Goal: Task Accomplishment & Management: Use online tool/utility

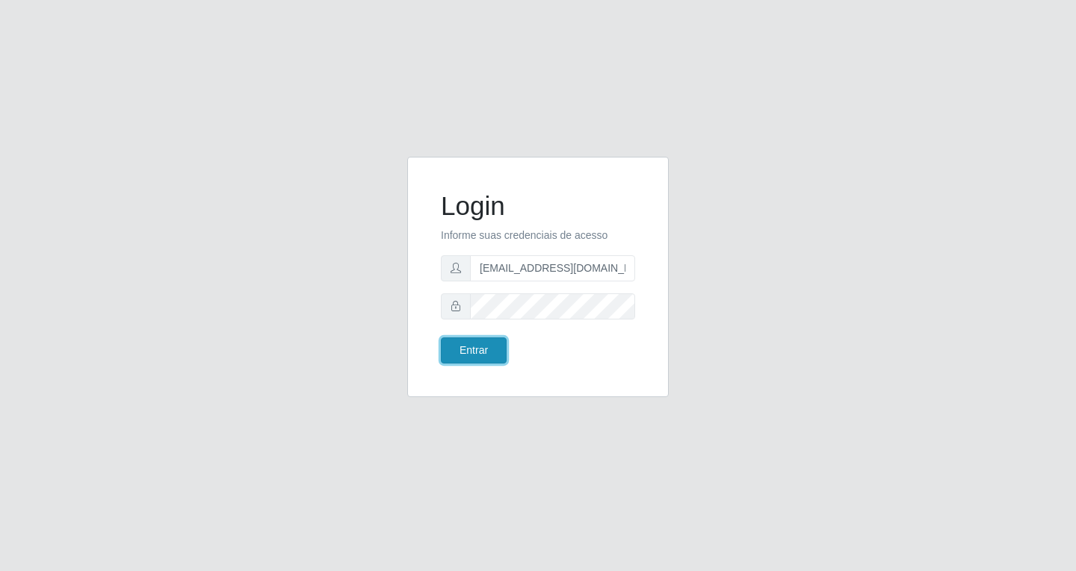
click at [479, 344] on button "Entrar" at bounding box center [474, 351] width 66 height 26
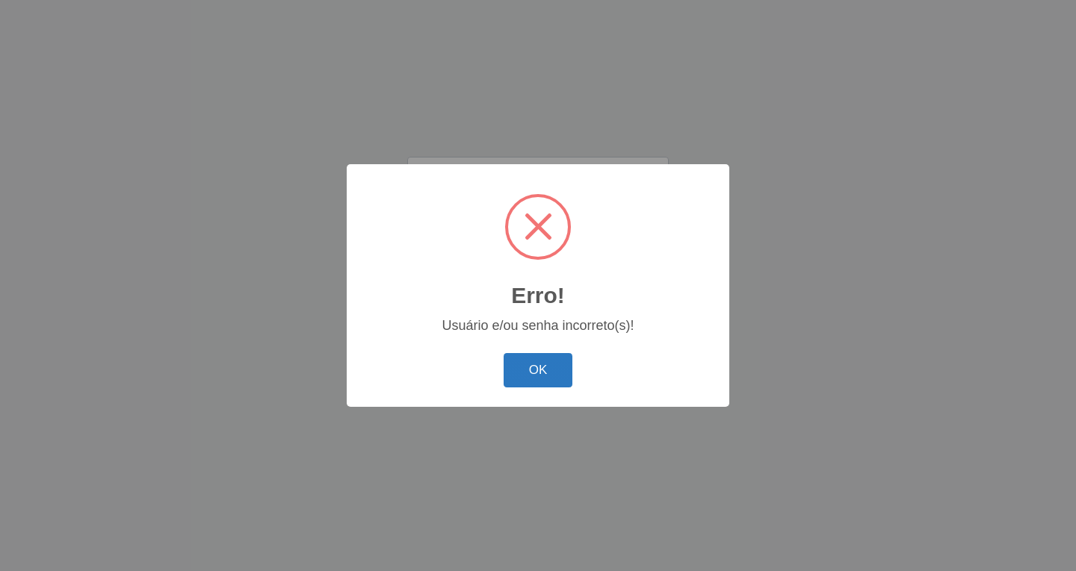
click at [517, 364] on button "OK" at bounding box center [537, 370] width 69 height 35
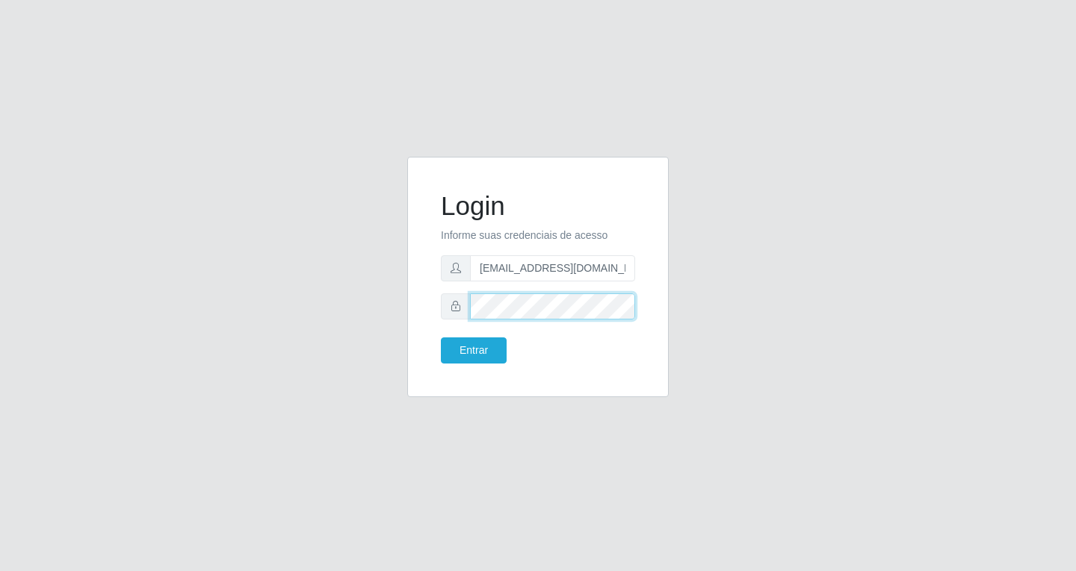
click at [441, 338] on button "Entrar" at bounding box center [474, 351] width 66 height 26
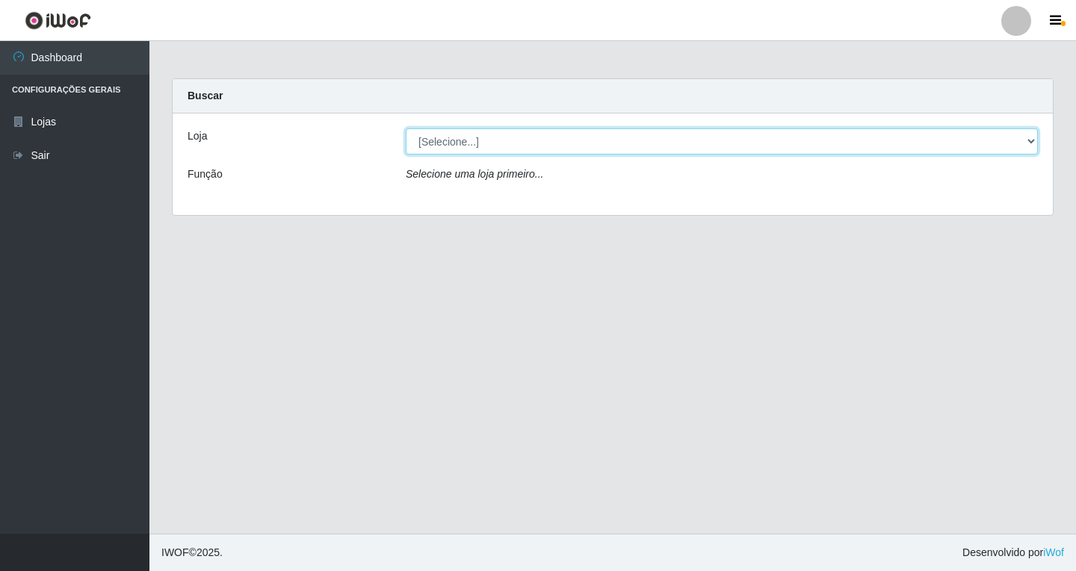
click at [528, 137] on select "[Selecione...] SuperFácil Atacado - [GEOGRAPHIC_DATA]" at bounding box center [722, 141] width 632 height 26
select select "503"
click at [406, 128] on select "[Selecione...] SuperFácil Atacado - [GEOGRAPHIC_DATA]" at bounding box center [722, 141] width 632 height 26
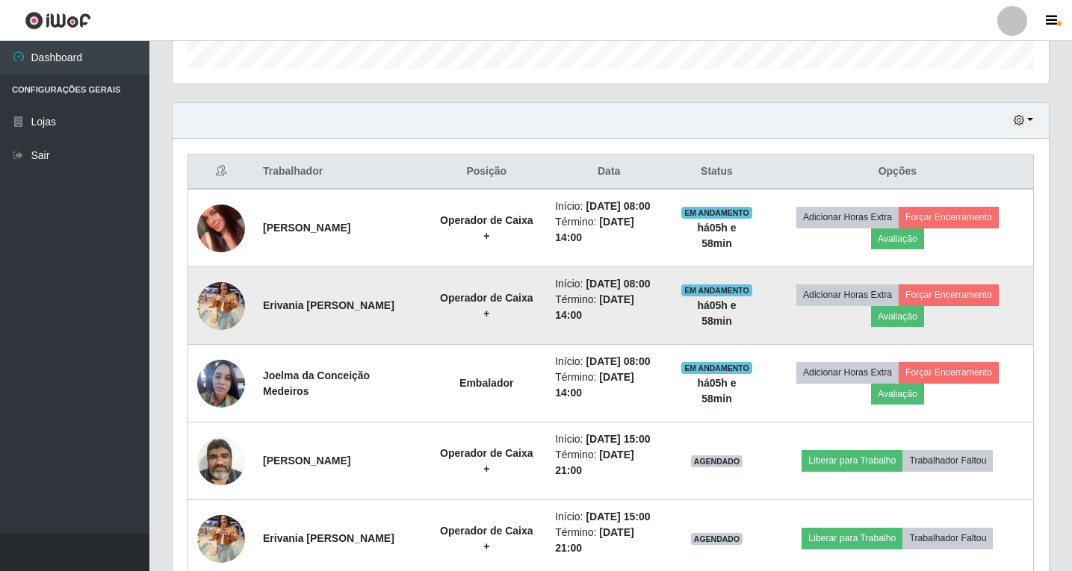
scroll to position [523, 0]
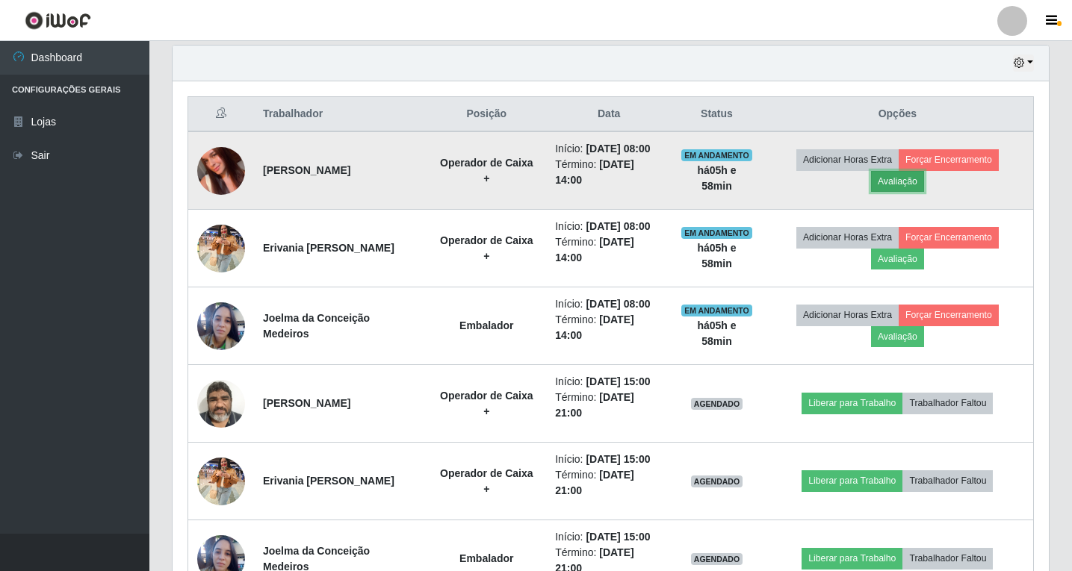
click at [903, 185] on button "Avaliação" at bounding box center [897, 181] width 53 height 21
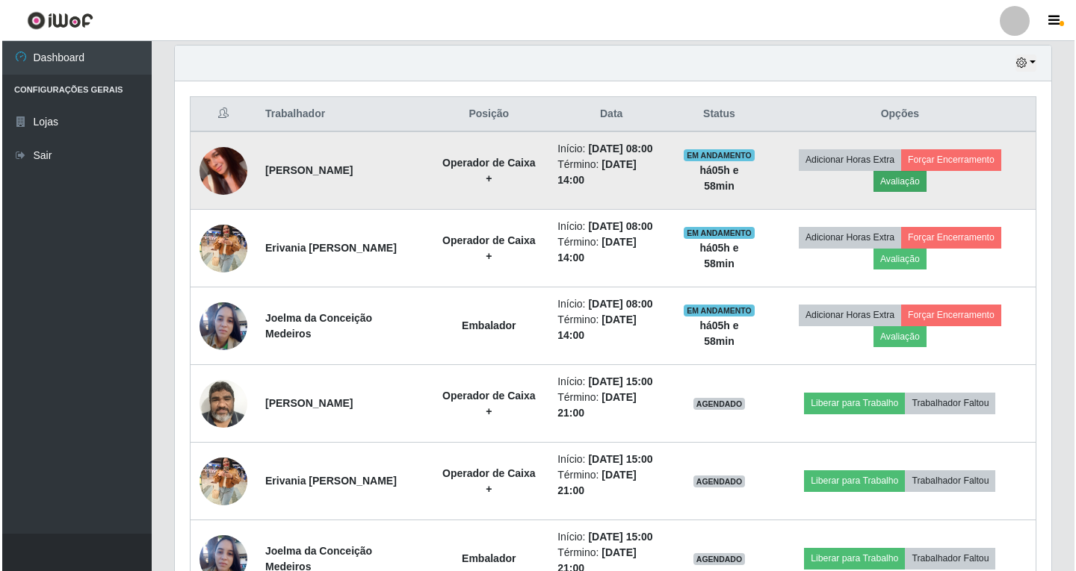
scroll to position [310, 869]
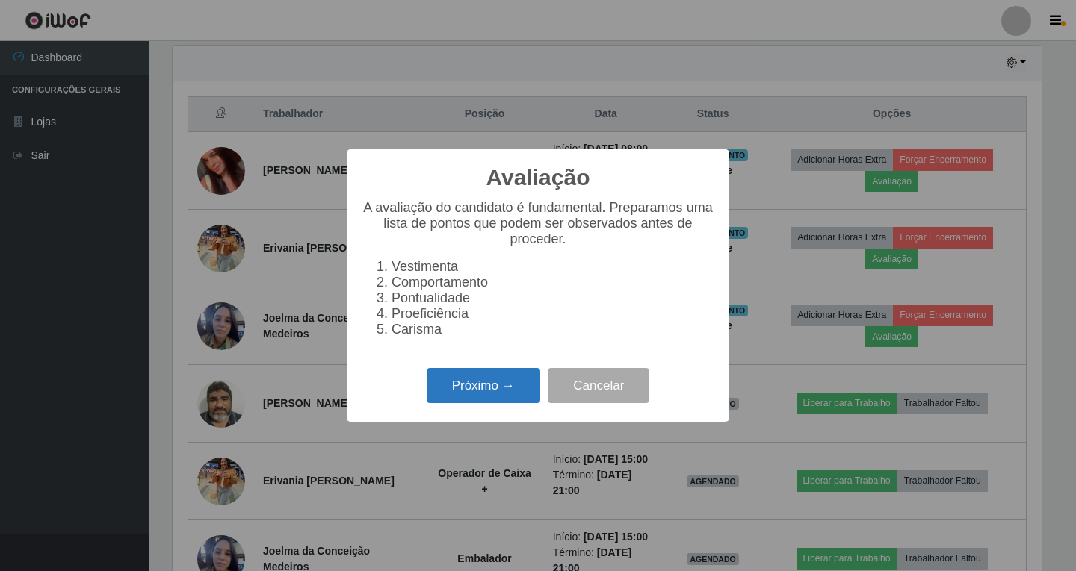
click at [488, 382] on button "Próximo →" at bounding box center [484, 385] width 114 height 35
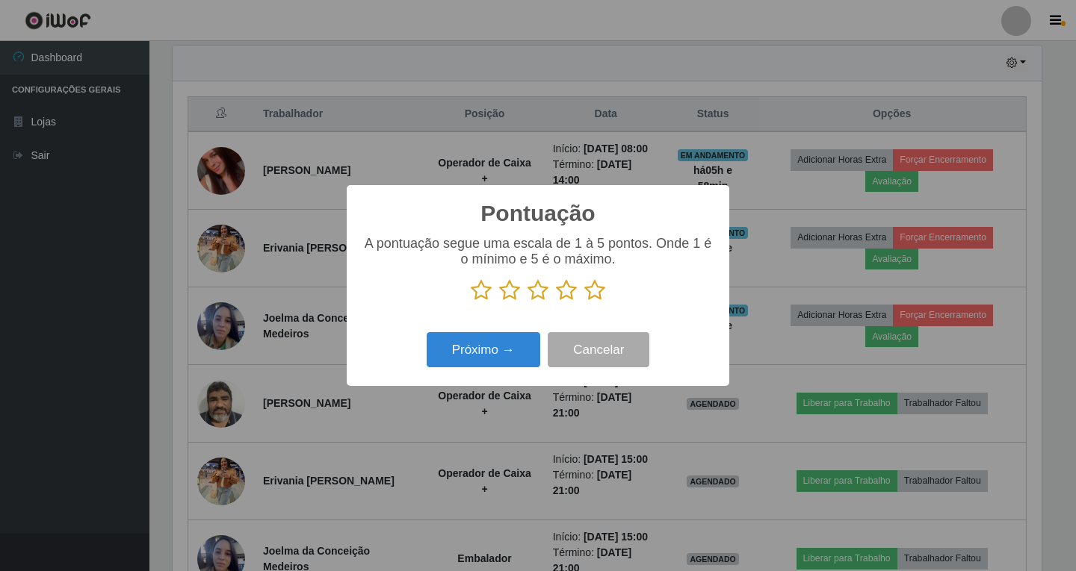
click at [568, 292] on icon at bounding box center [566, 290] width 21 height 22
click at [556, 302] on input "radio" at bounding box center [556, 302] width 0 height 0
click at [471, 364] on button "Próximo →" at bounding box center [484, 349] width 114 height 35
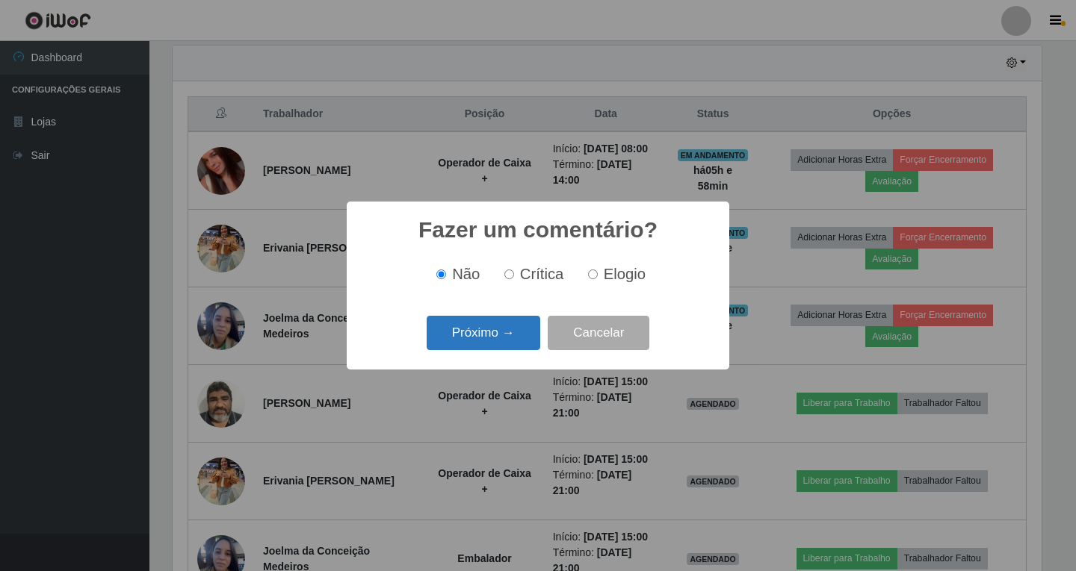
click at [500, 343] on button "Próximo →" at bounding box center [484, 333] width 114 height 35
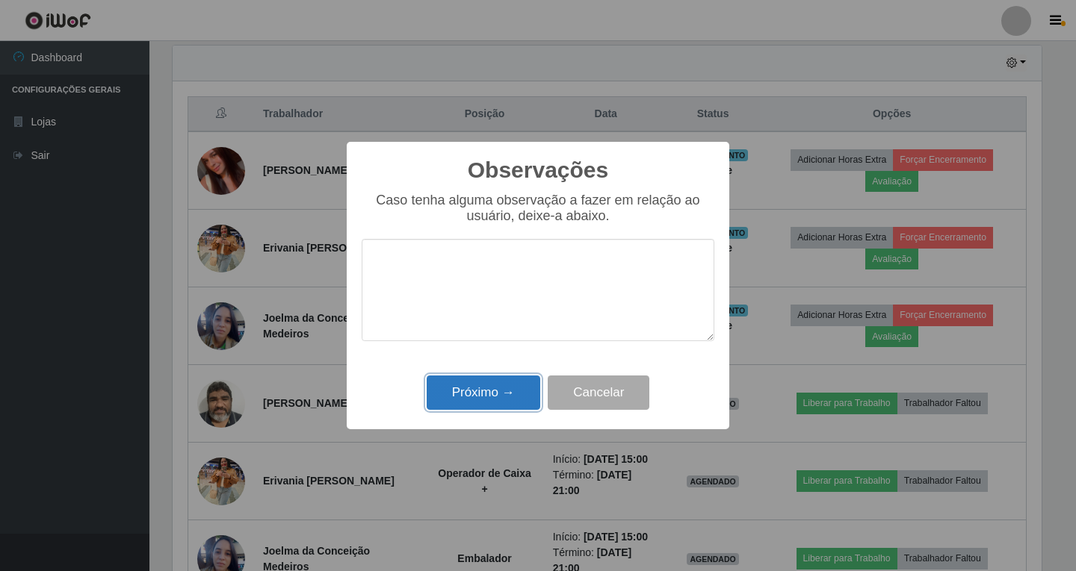
click at [488, 391] on button "Próximo →" at bounding box center [484, 393] width 114 height 35
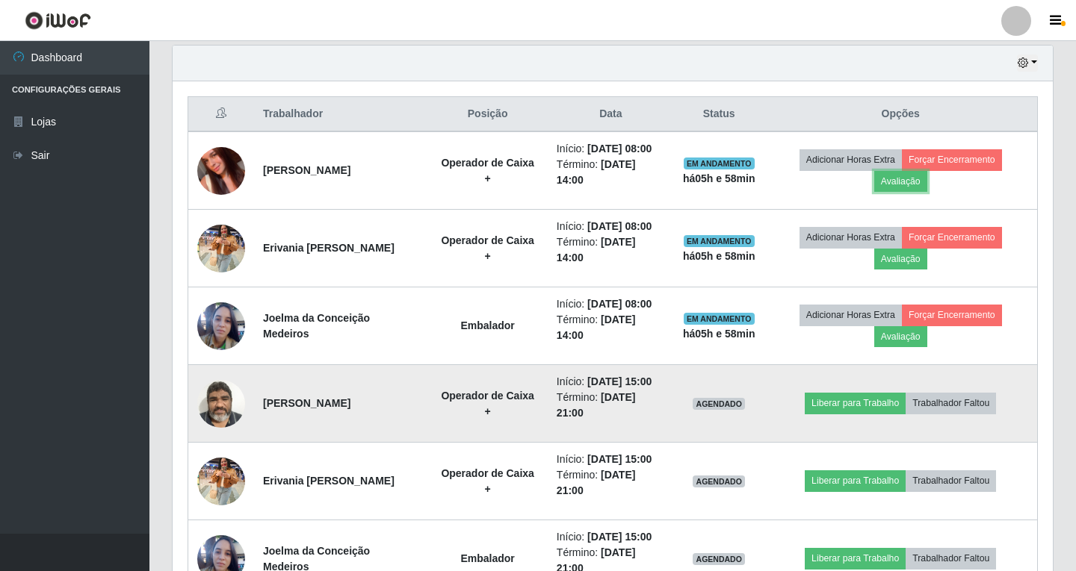
scroll to position [310, 876]
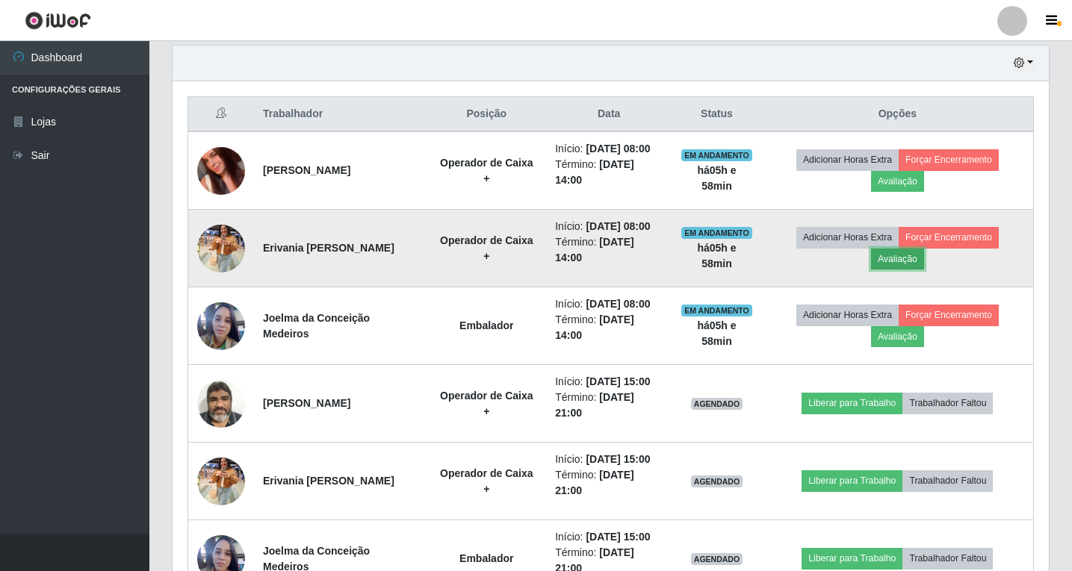
click at [892, 259] on button "Avaliação" at bounding box center [897, 259] width 53 height 21
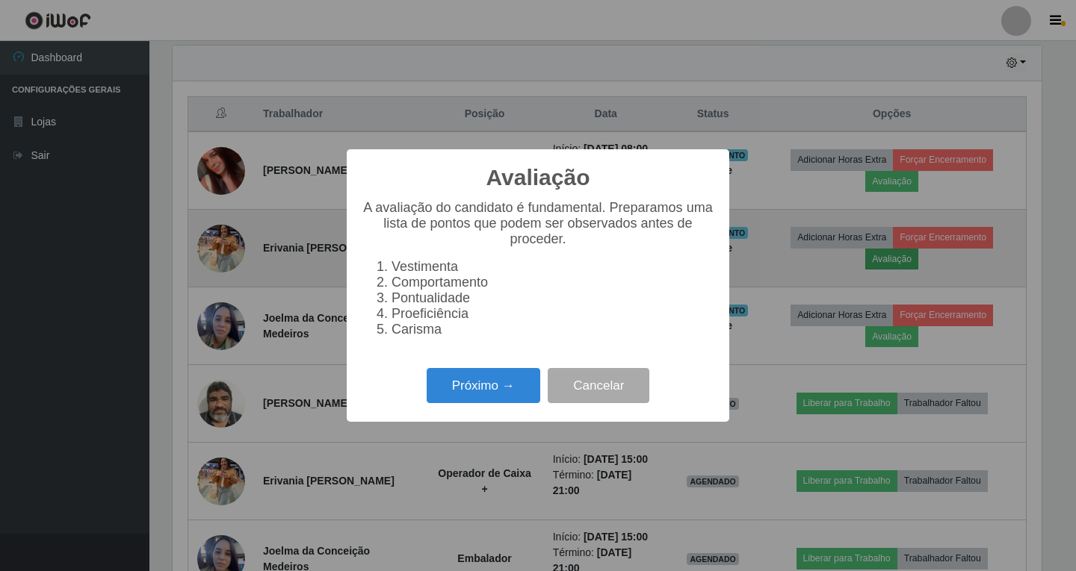
scroll to position [310, 869]
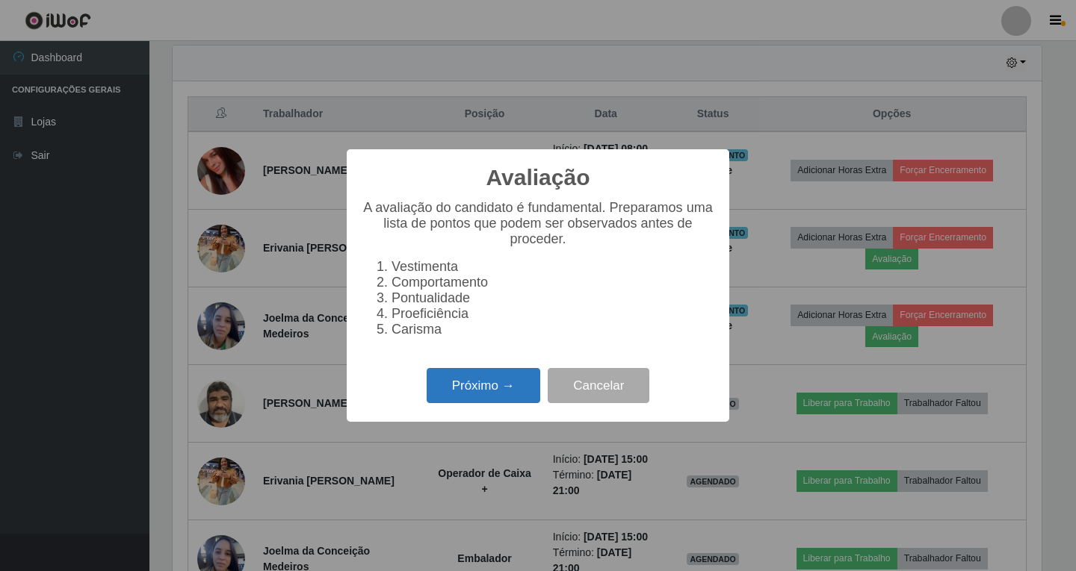
click at [492, 394] on button "Próximo →" at bounding box center [484, 385] width 114 height 35
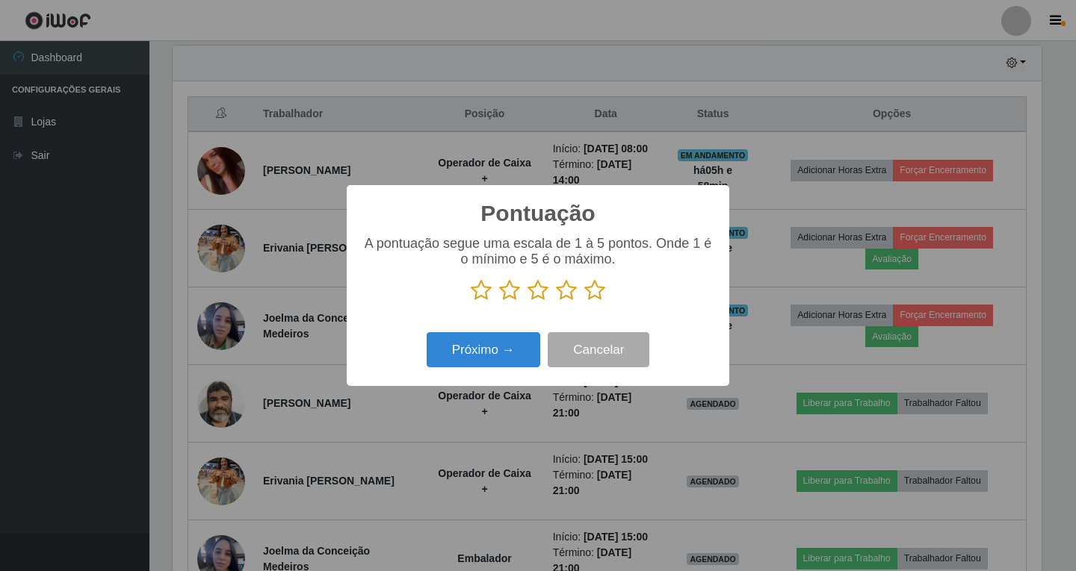
click at [561, 290] on icon at bounding box center [566, 290] width 21 height 22
click at [556, 302] on input "radio" at bounding box center [556, 302] width 0 height 0
click at [464, 361] on button "Próximo →" at bounding box center [484, 349] width 114 height 35
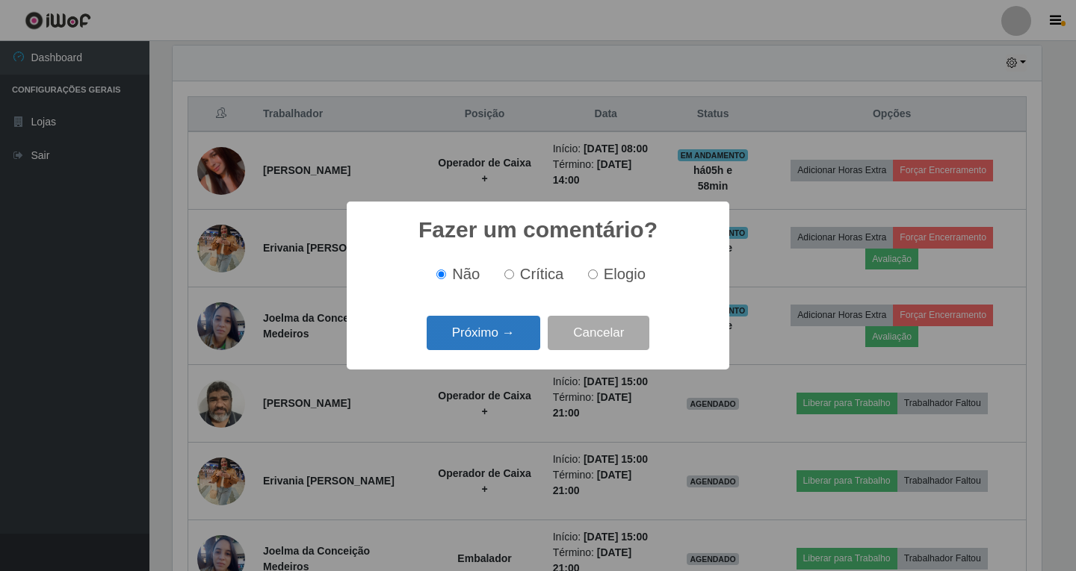
click at [492, 332] on button "Próximo →" at bounding box center [484, 333] width 114 height 35
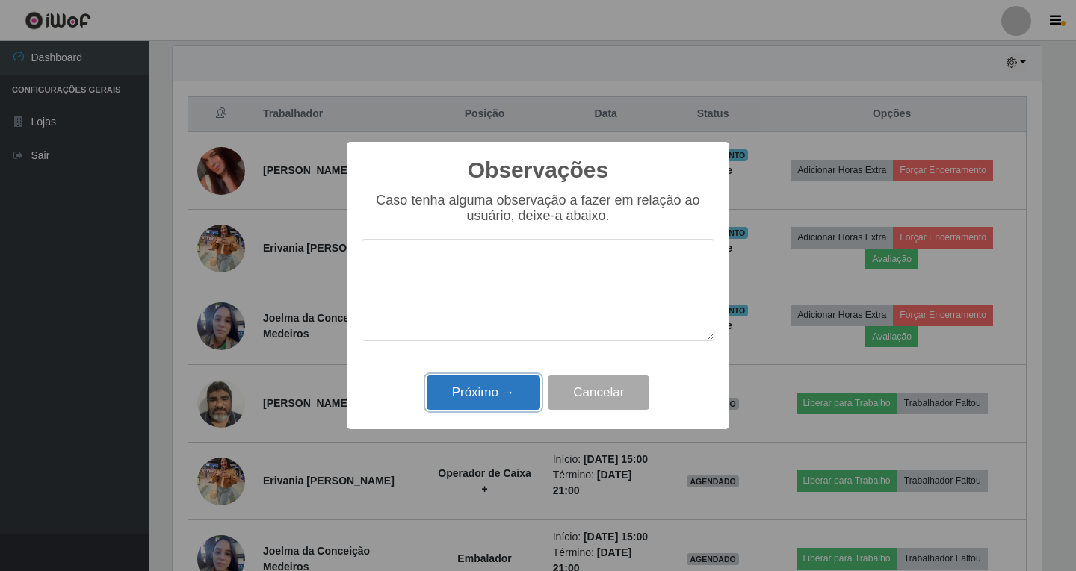
click at [486, 391] on button "Próximo →" at bounding box center [484, 393] width 114 height 35
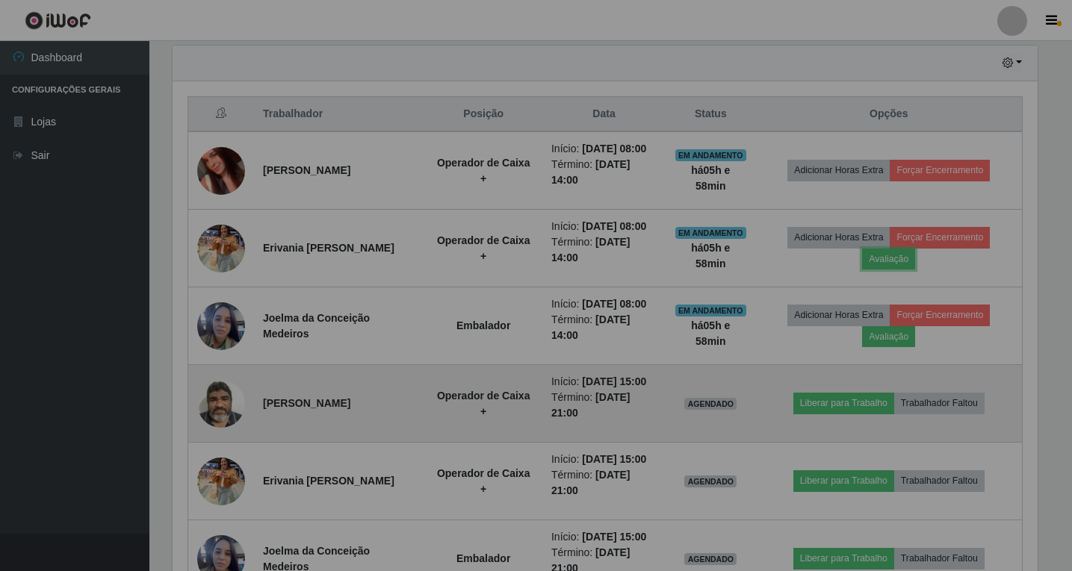
scroll to position [310, 876]
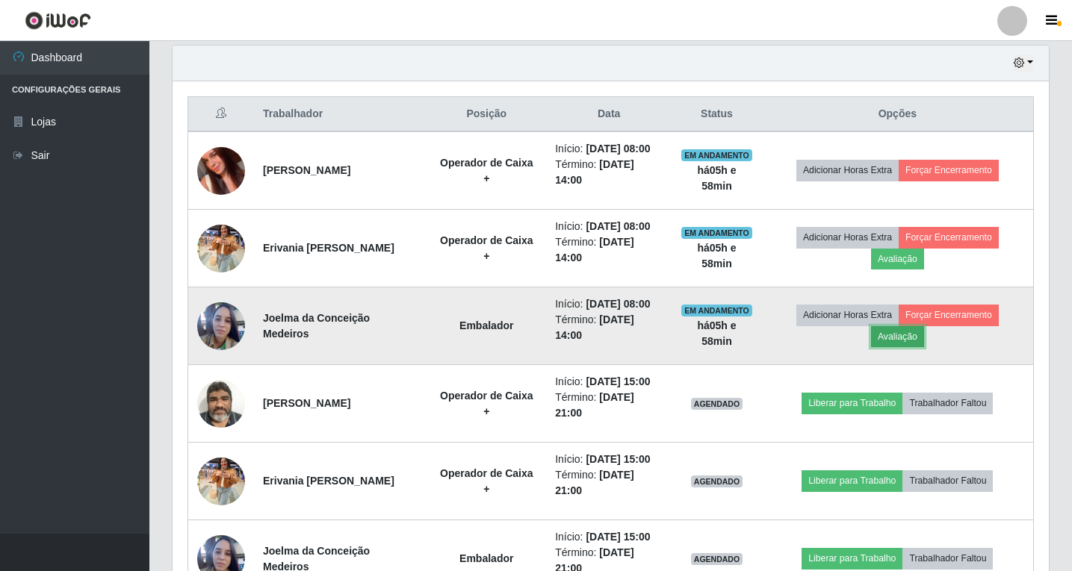
click at [916, 337] on button "Avaliação" at bounding box center [897, 336] width 53 height 21
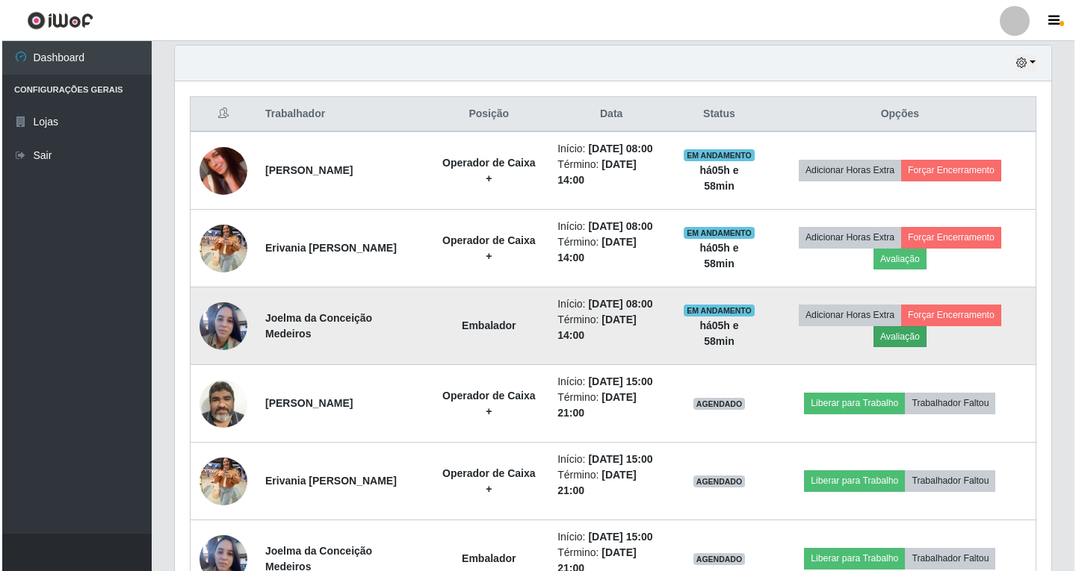
scroll to position [310, 869]
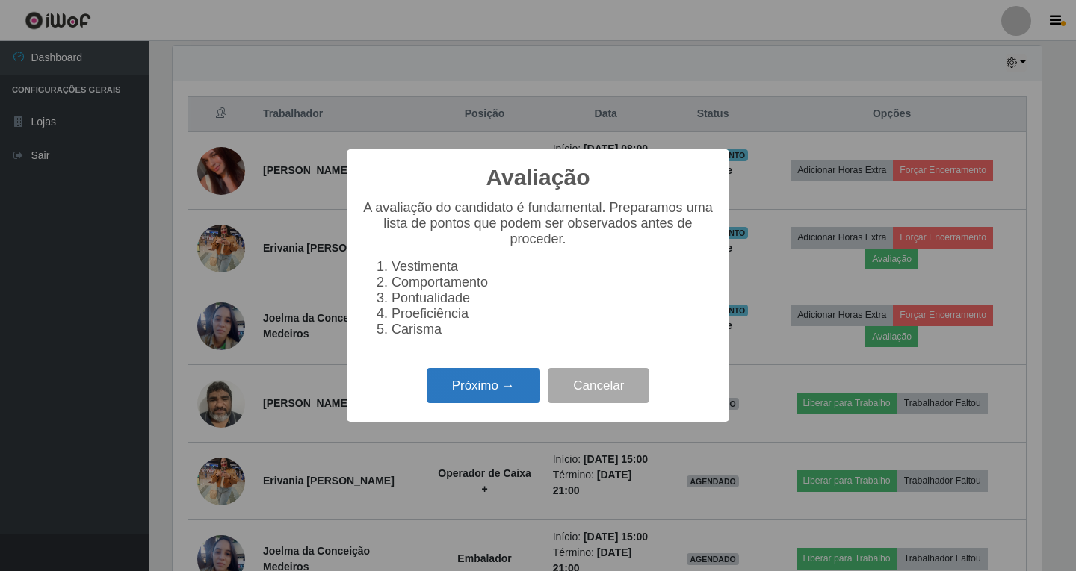
click at [474, 397] on button "Próximo →" at bounding box center [484, 385] width 114 height 35
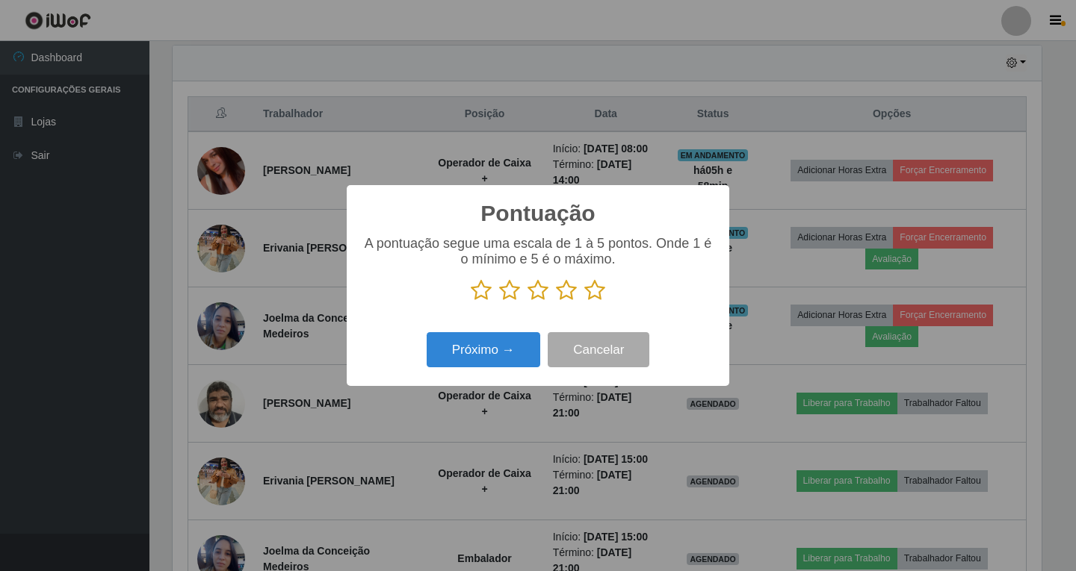
scroll to position [746665, 746106]
click at [562, 291] on icon at bounding box center [566, 290] width 21 height 22
click at [556, 302] on input "radio" at bounding box center [556, 302] width 0 height 0
click at [474, 362] on button "Próximo →" at bounding box center [484, 349] width 114 height 35
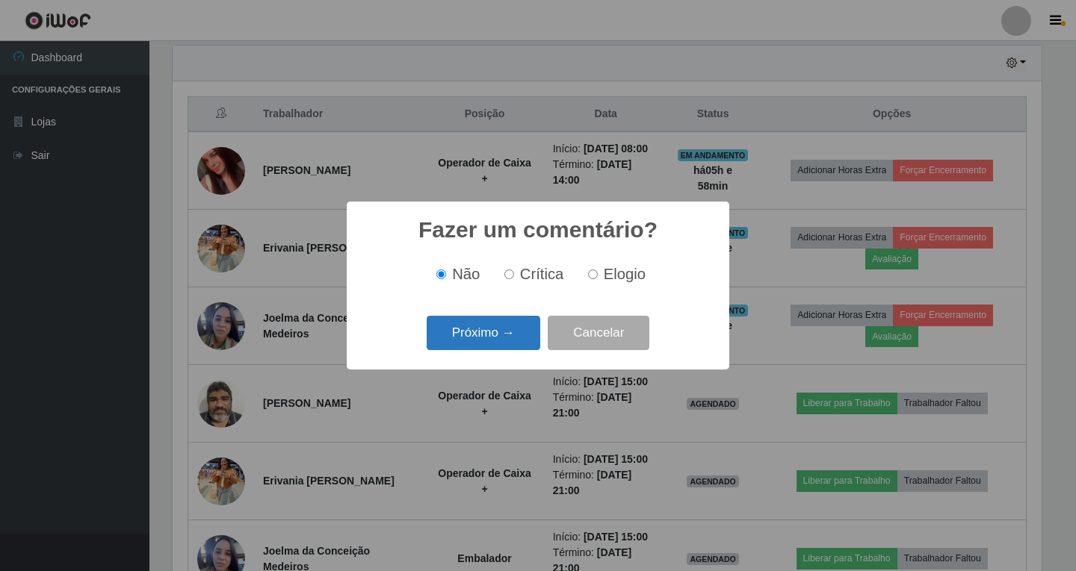
click at [495, 337] on button "Próximo →" at bounding box center [484, 333] width 114 height 35
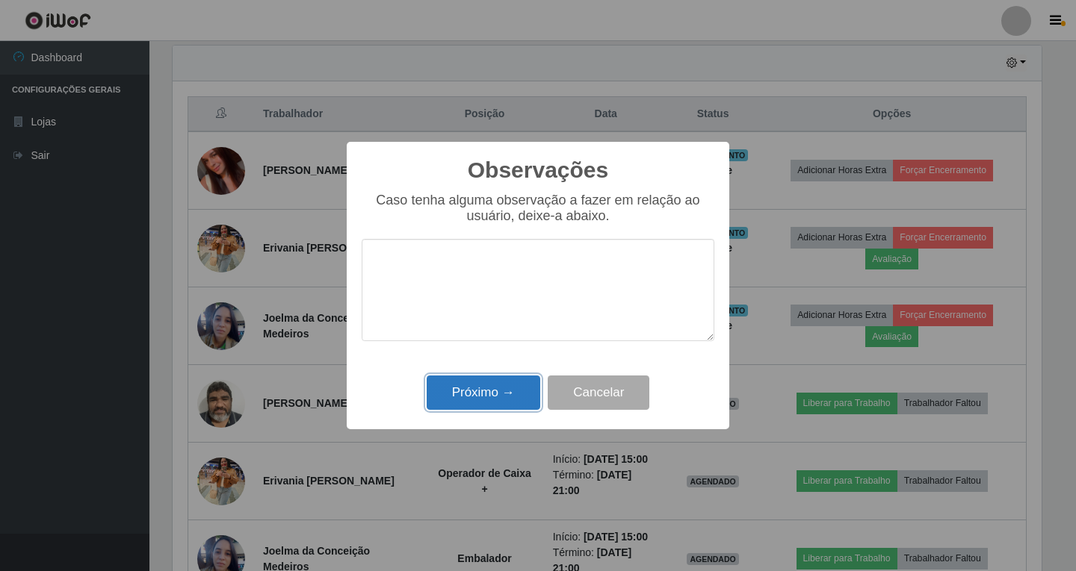
click at [503, 397] on button "Próximo →" at bounding box center [484, 393] width 114 height 35
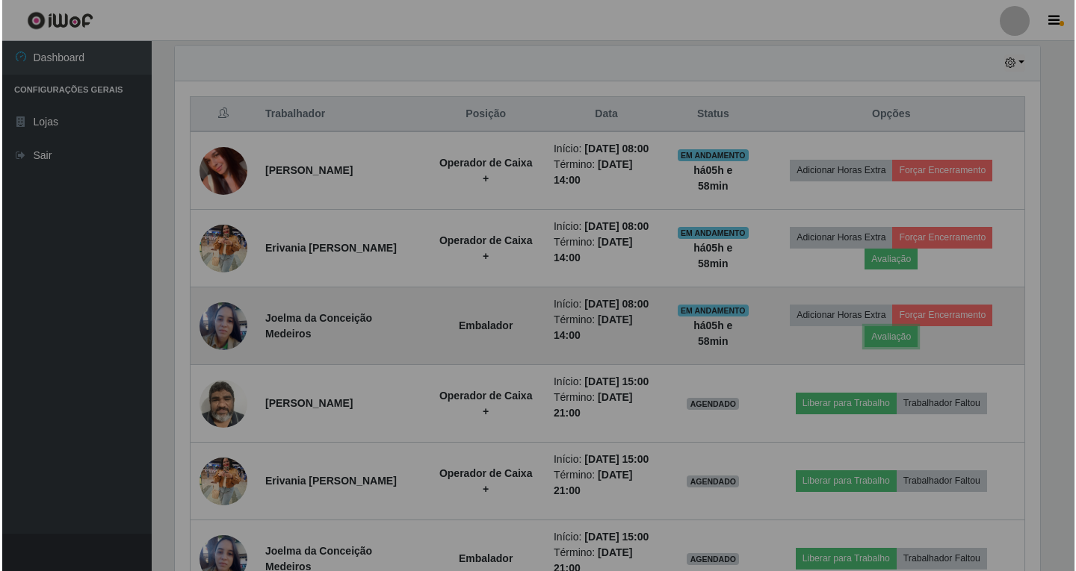
scroll to position [310, 876]
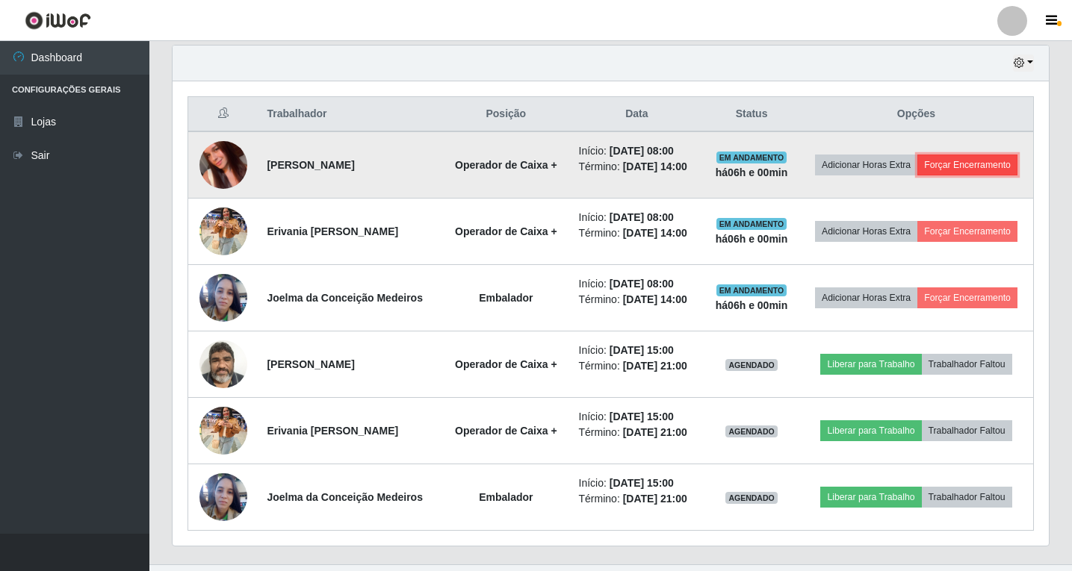
click at [960, 161] on button "Forçar Encerramento" at bounding box center [967, 165] width 100 height 21
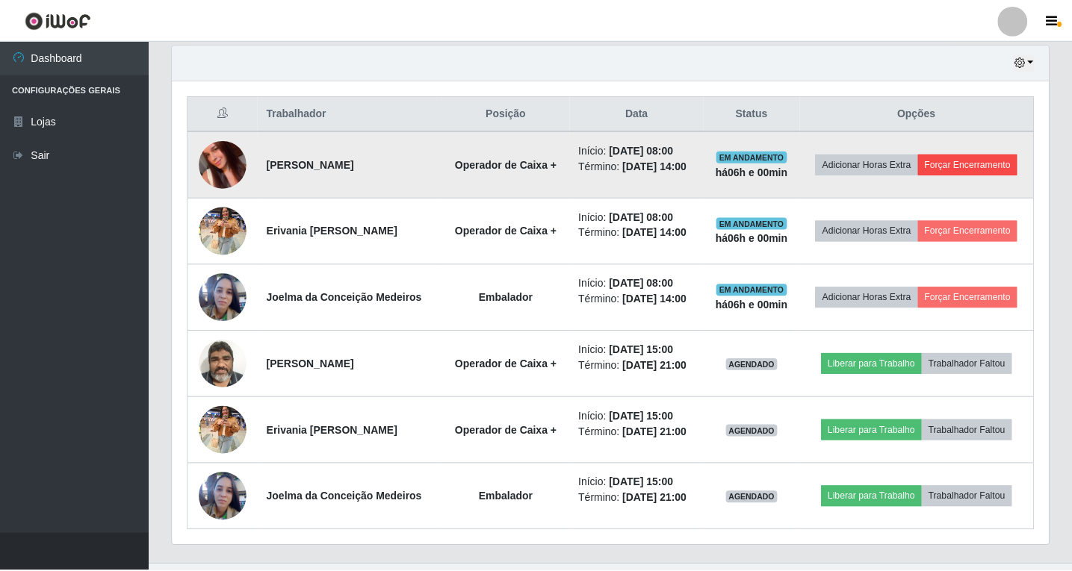
scroll to position [310, 869]
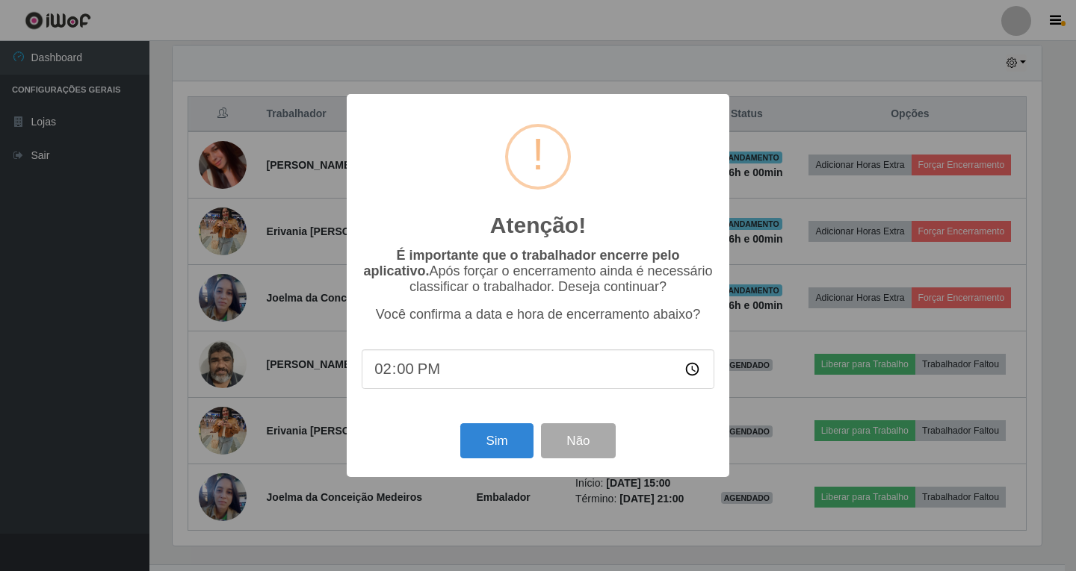
click at [799, 278] on div "Atenção! × É importante que o trabalhador encerre pelo aplicativo. Após forçar …" at bounding box center [538, 285] width 1076 height 571
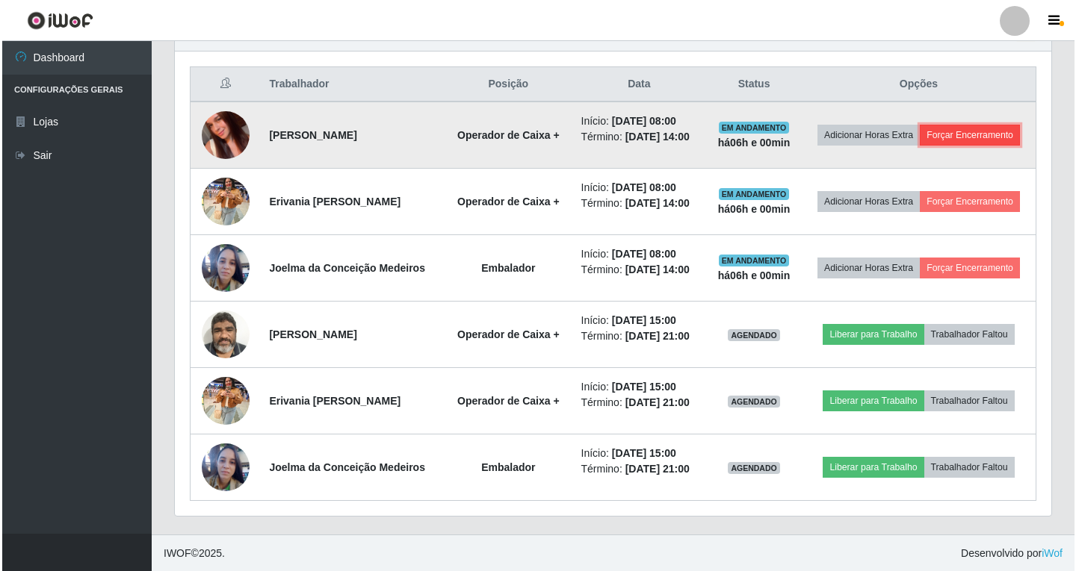
scroll to position [554, 0]
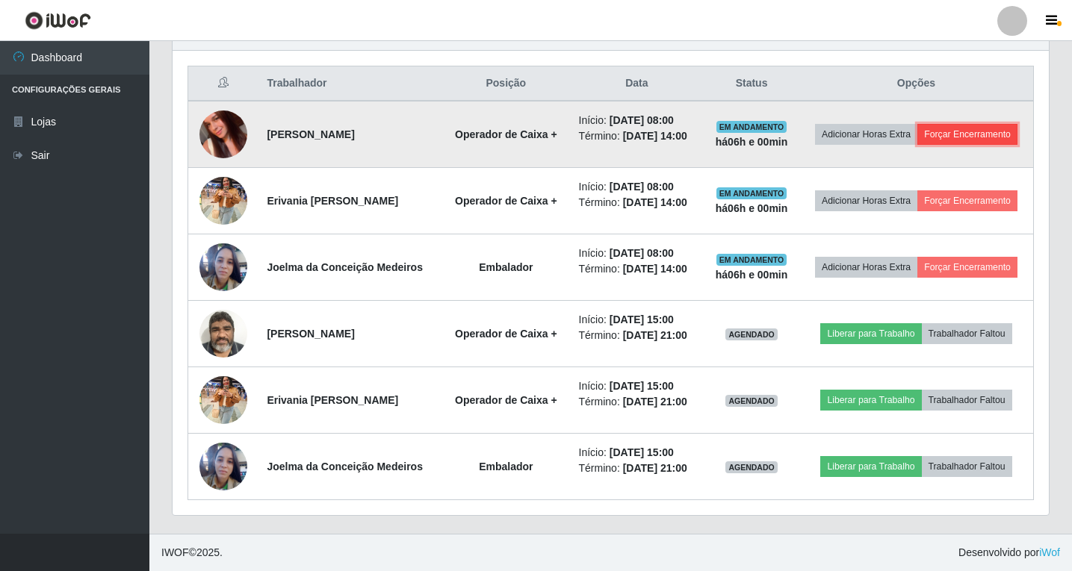
click at [963, 137] on button "Forçar Encerramento" at bounding box center [967, 134] width 100 height 21
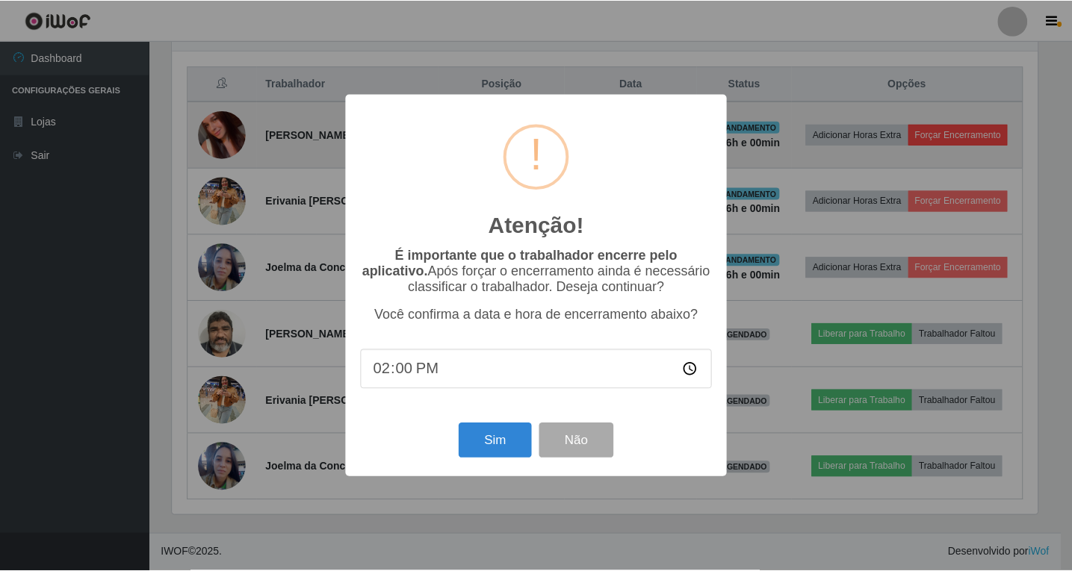
scroll to position [310, 869]
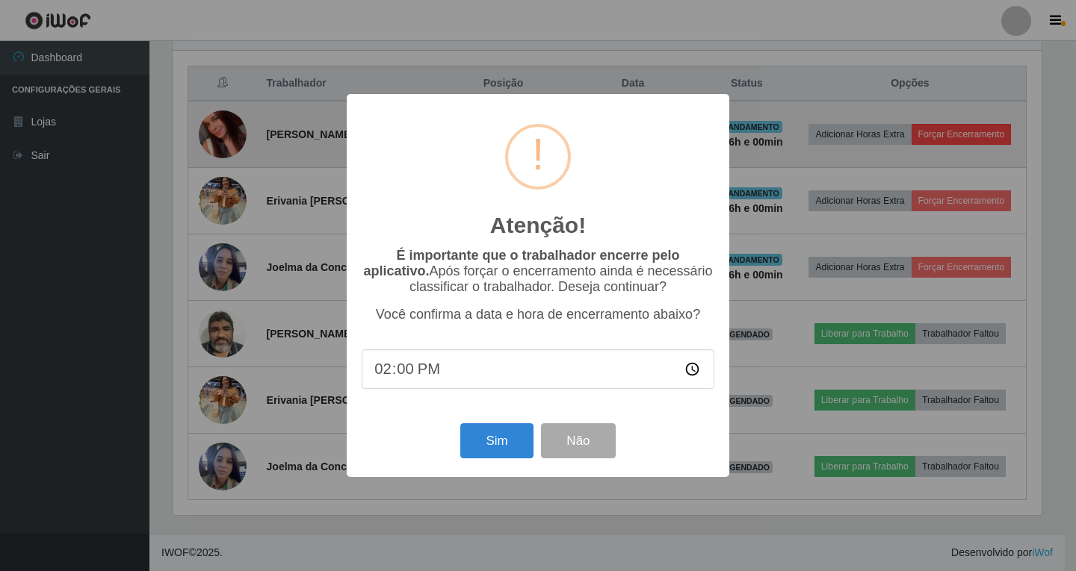
click at [963, 137] on div "Atenção! × É importante que o trabalhador encerre pelo aplicativo. Após forçar …" at bounding box center [538, 285] width 1076 height 571
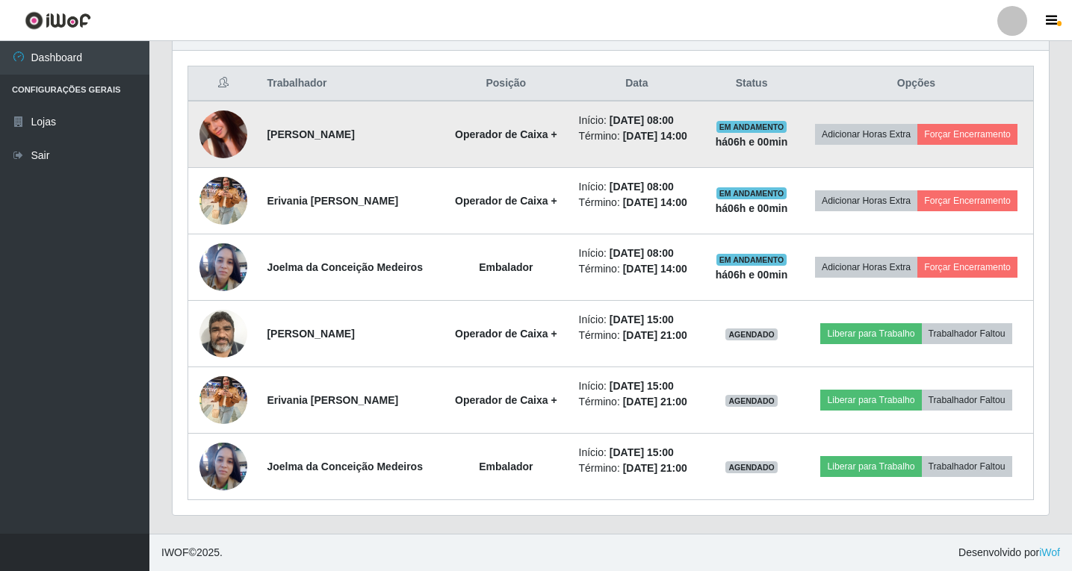
scroll to position [310, 876]
click at [945, 137] on button "Forçar Encerramento" at bounding box center [967, 134] width 100 height 21
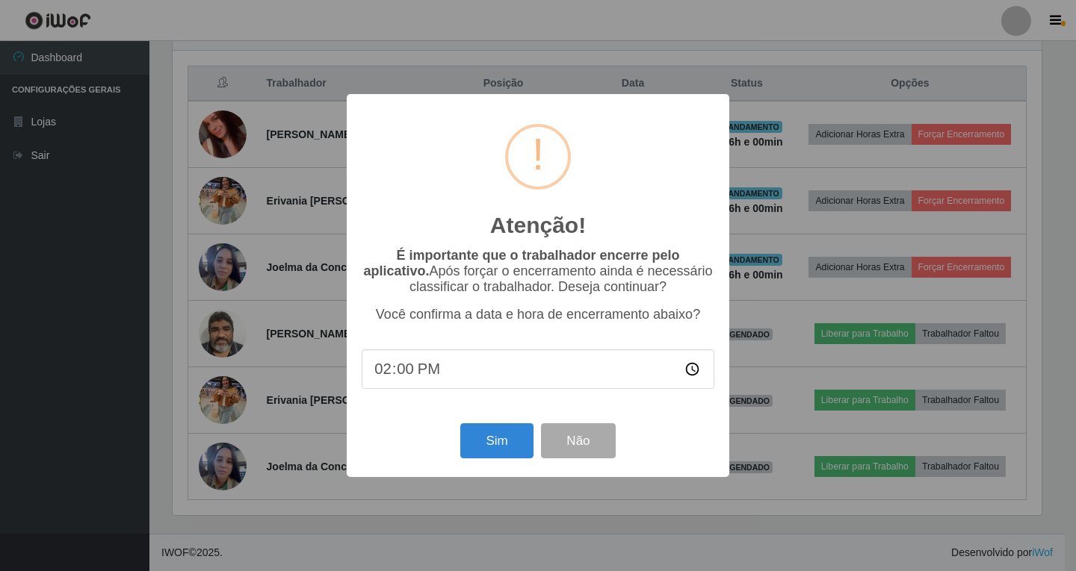
click at [772, 285] on div "Atenção! × É importante que o trabalhador encerre pelo aplicativo. Após forçar …" at bounding box center [538, 285] width 1076 height 571
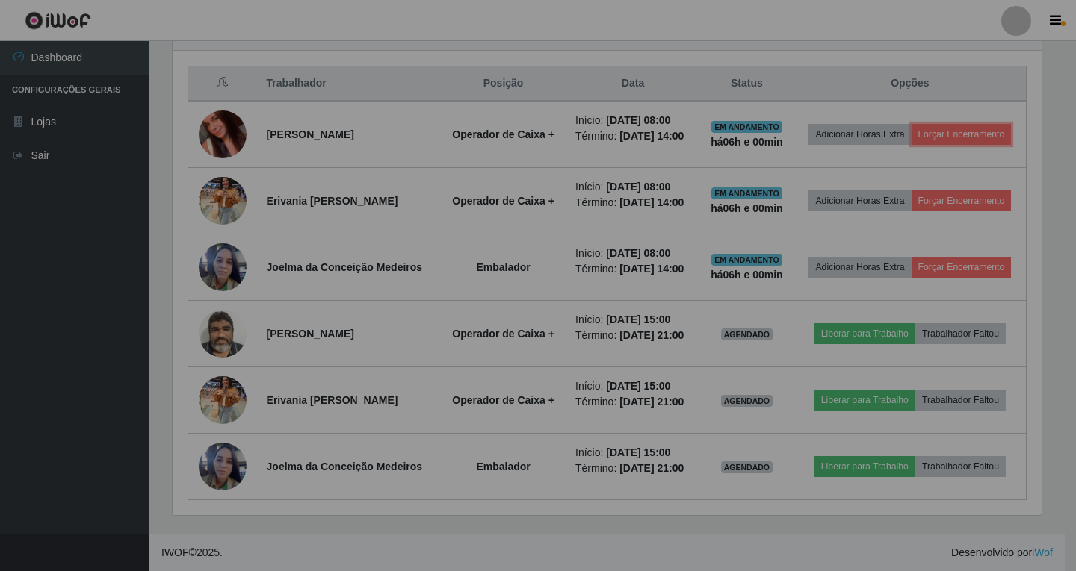
scroll to position [310, 876]
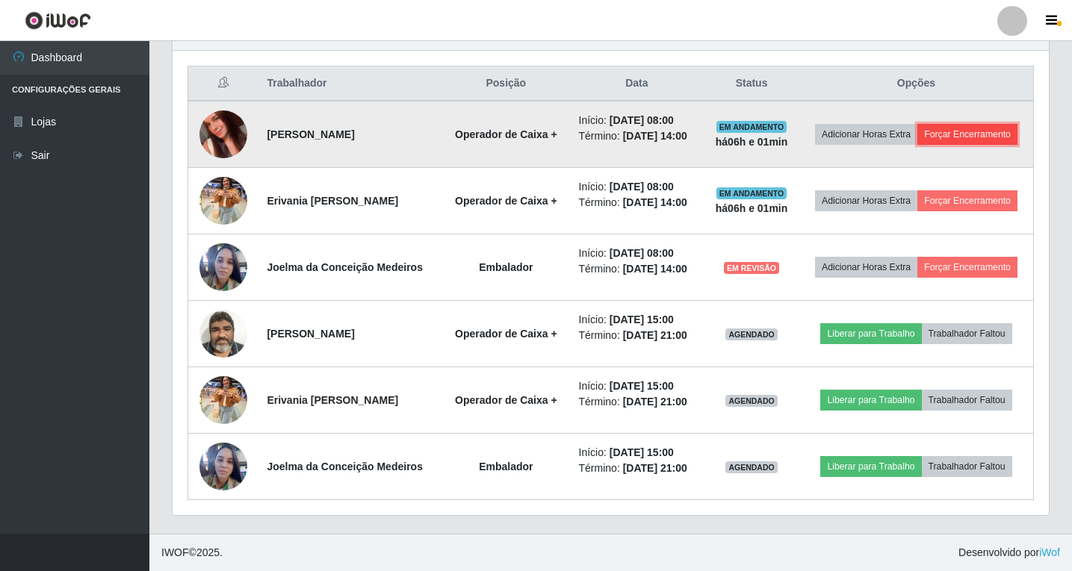
click at [975, 132] on button "Forçar Encerramento" at bounding box center [967, 134] width 100 height 21
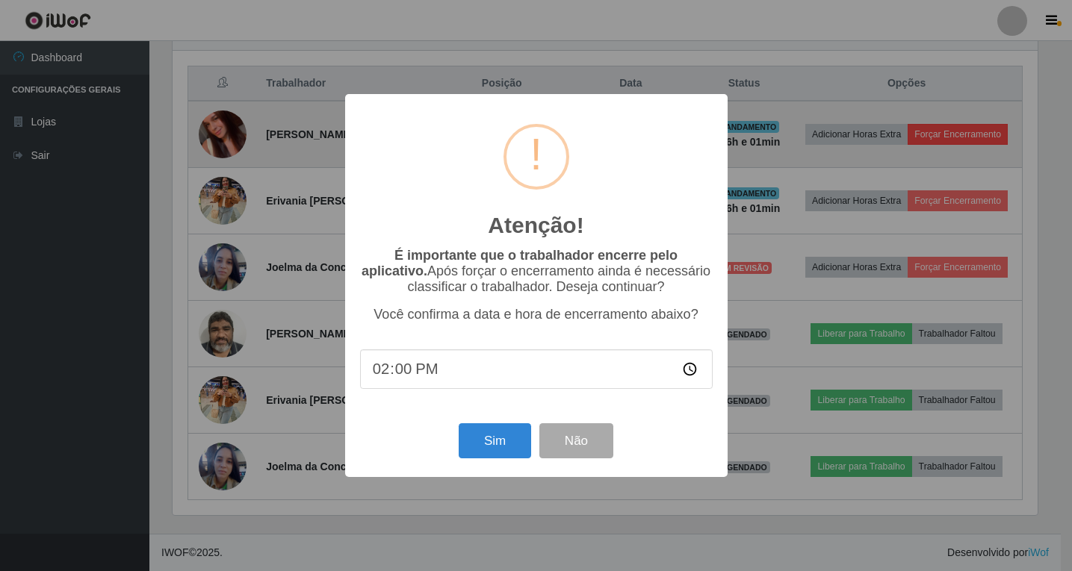
scroll to position [310, 869]
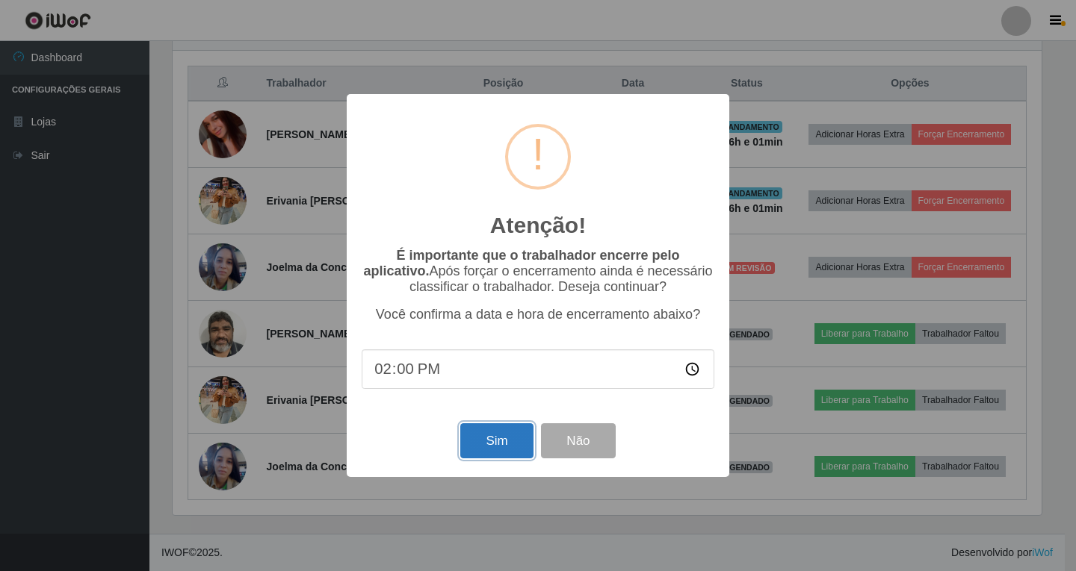
click at [505, 449] on button "Sim" at bounding box center [496, 441] width 72 height 35
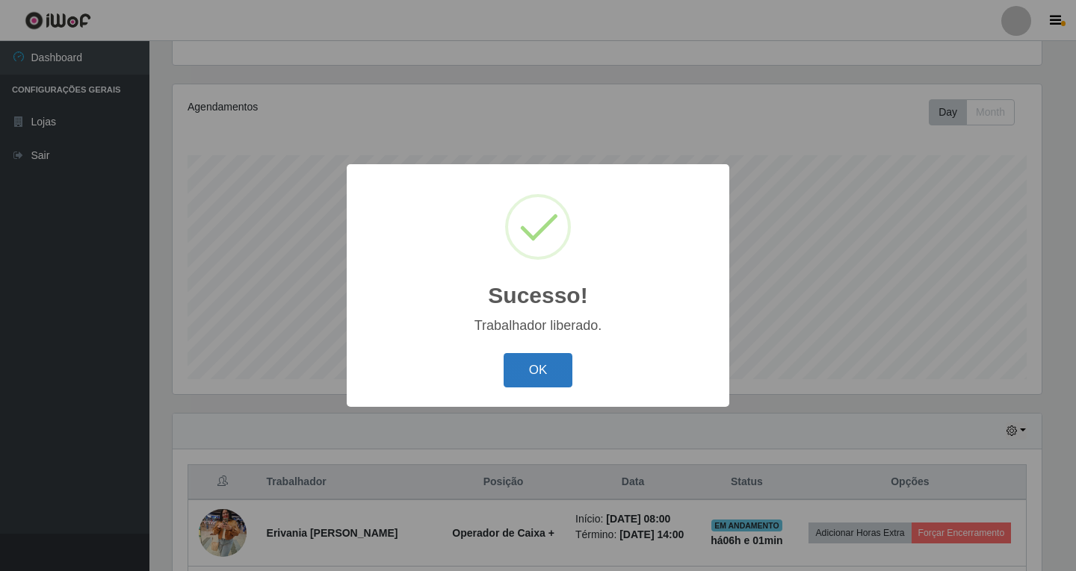
click at [542, 370] on button "OK" at bounding box center [537, 370] width 69 height 35
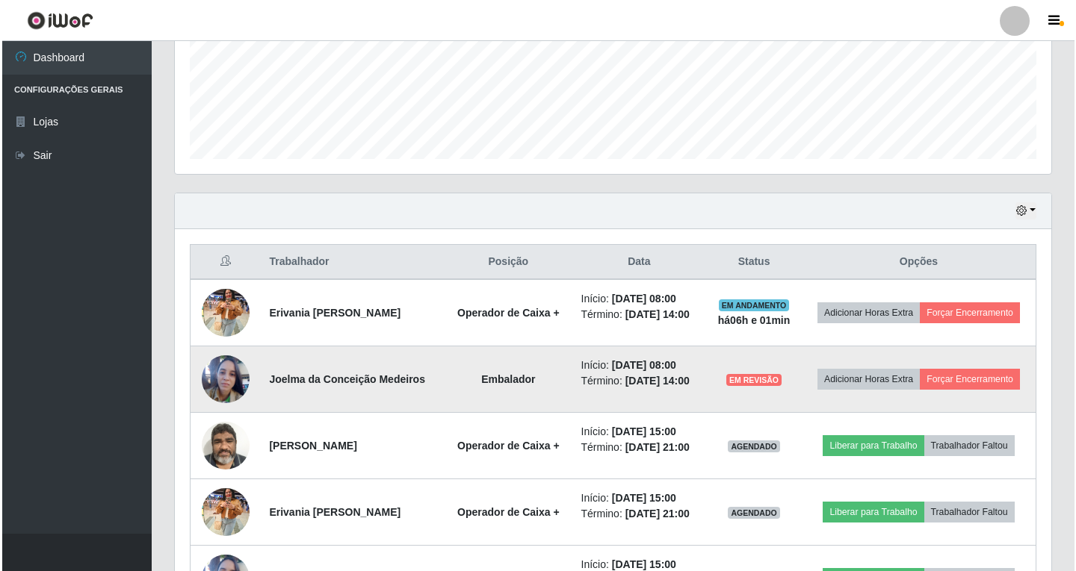
scroll to position [379, 0]
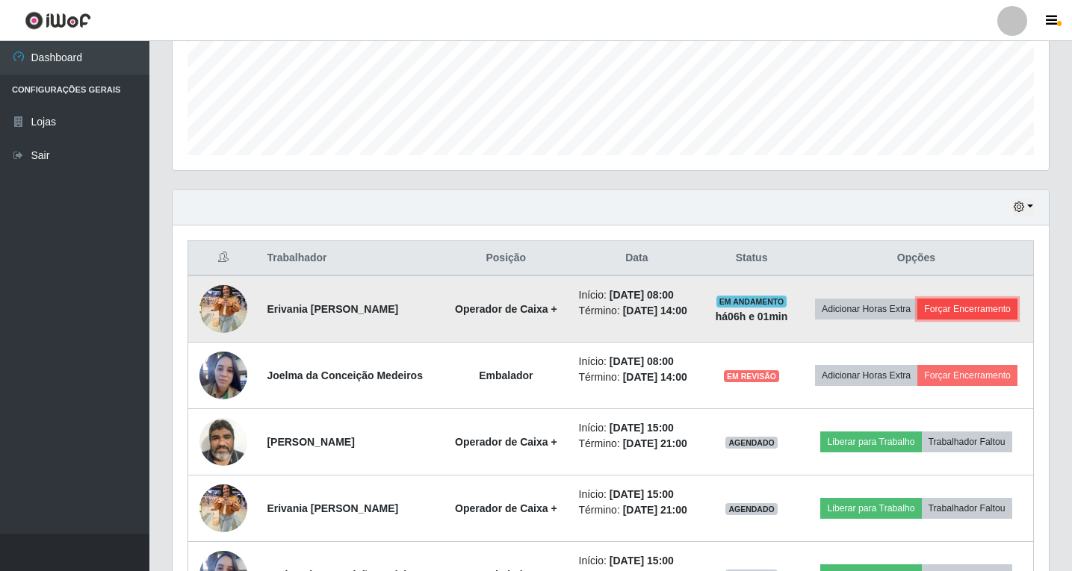
click at [959, 307] on button "Forçar Encerramento" at bounding box center [967, 309] width 100 height 21
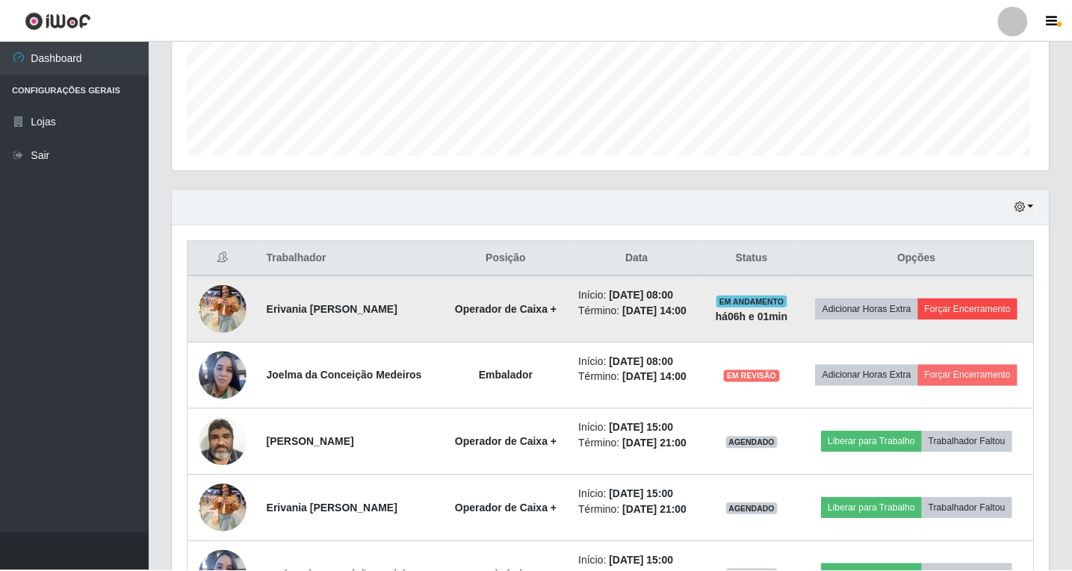
scroll to position [310, 869]
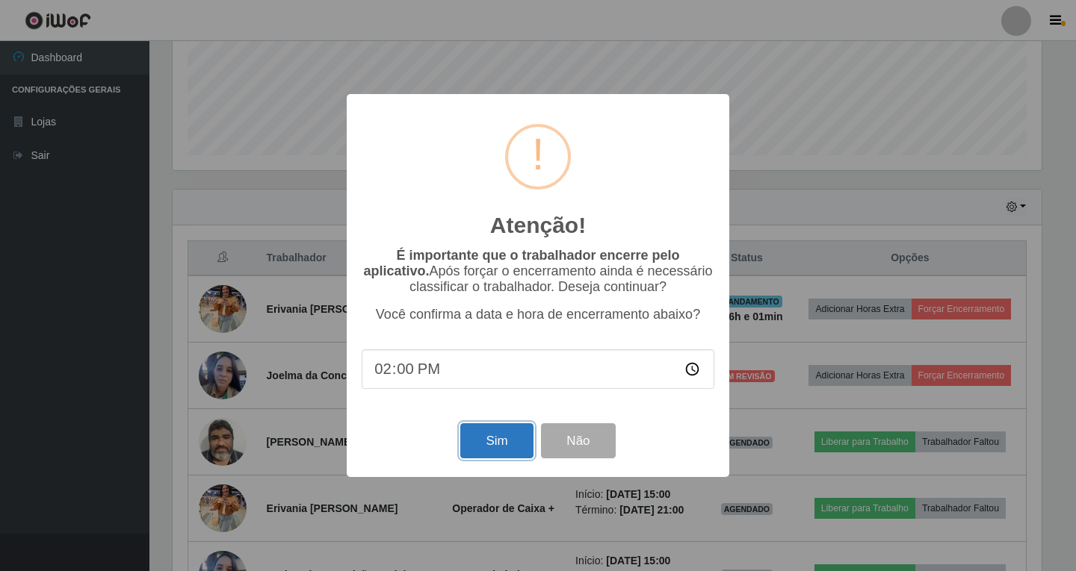
click at [493, 447] on button "Sim" at bounding box center [496, 441] width 72 height 35
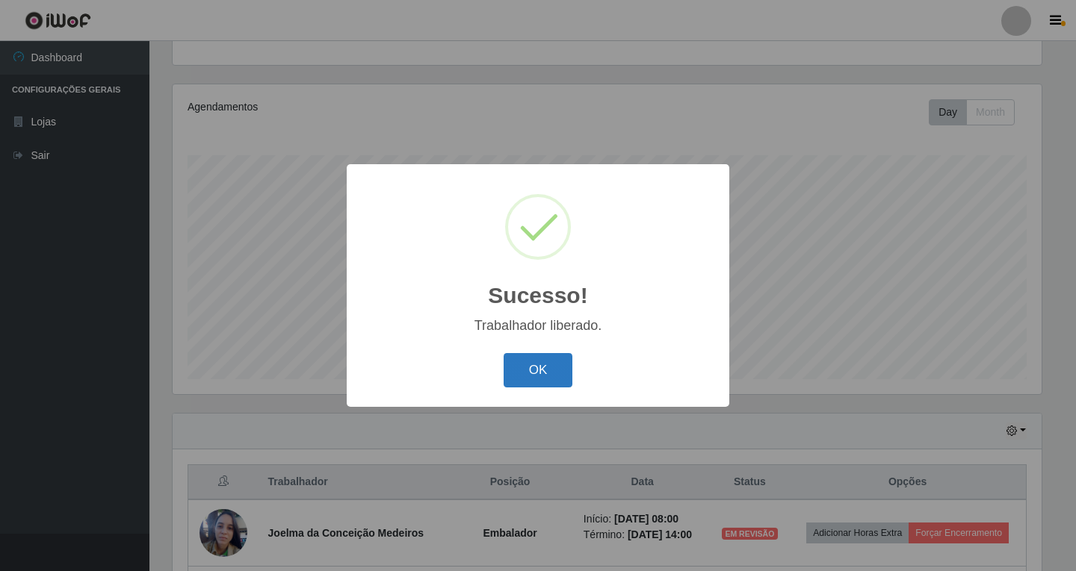
click at [546, 378] on button "OK" at bounding box center [537, 370] width 69 height 35
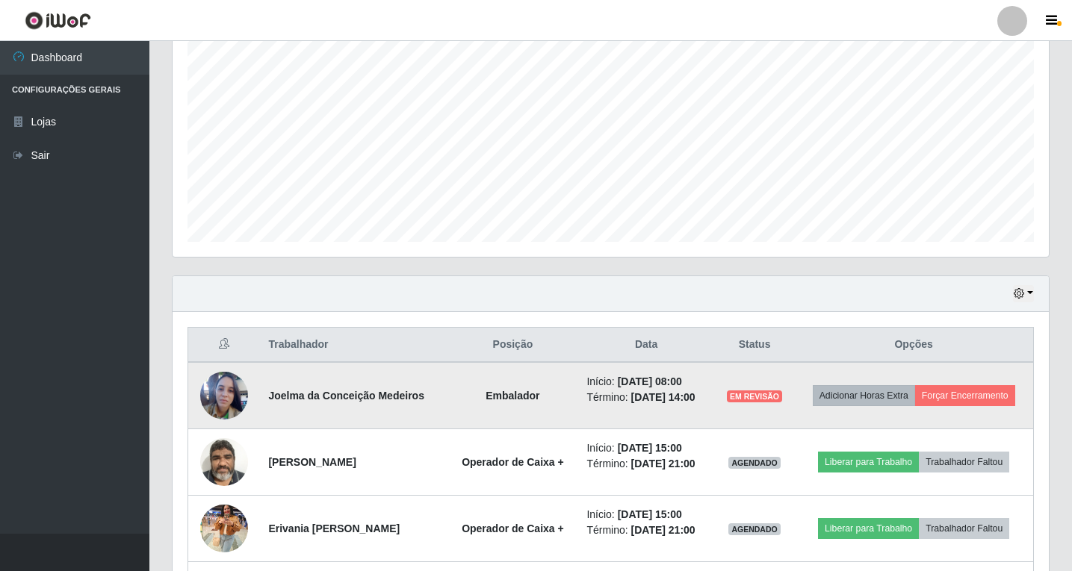
scroll to position [304, 0]
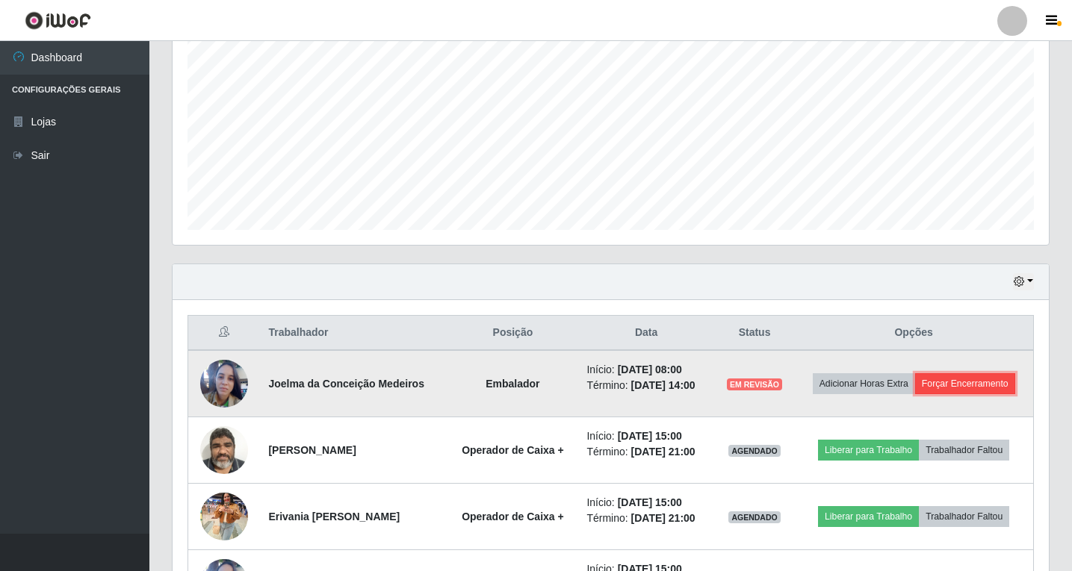
click at [977, 382] on button "Forçar Encerramento" at bounding box center [965, 383] width 100 height 21
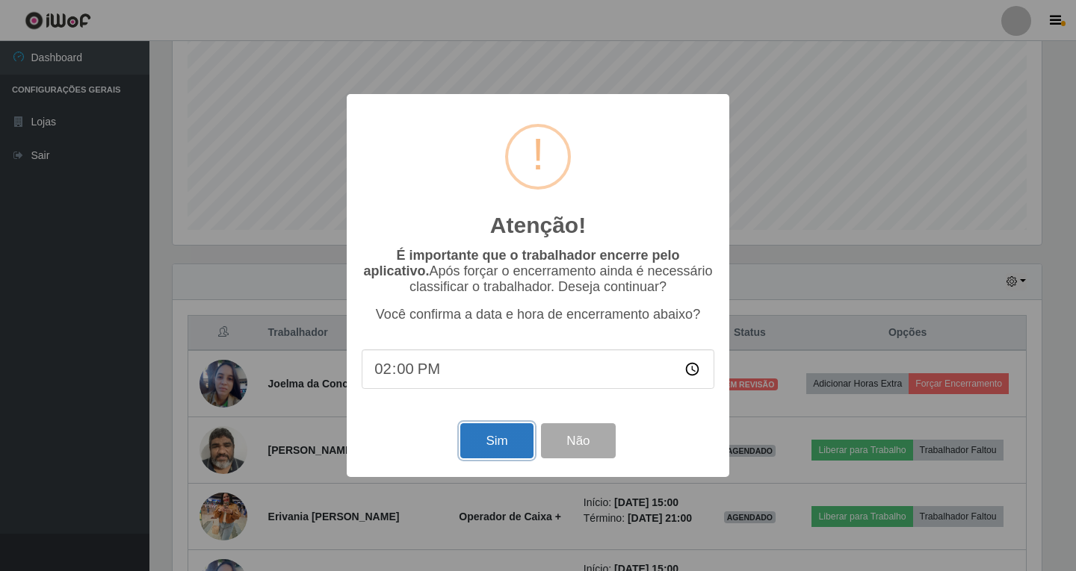
click at [497, 450] on button "Sim" at bounding box center [496, 441] width 72 height 35
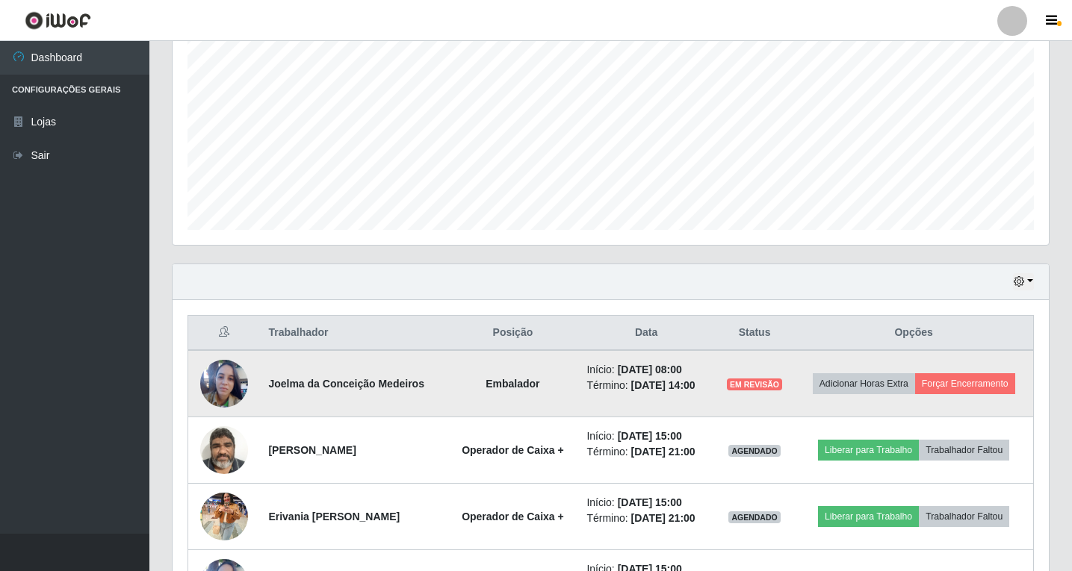
scroll to position [0, 0]
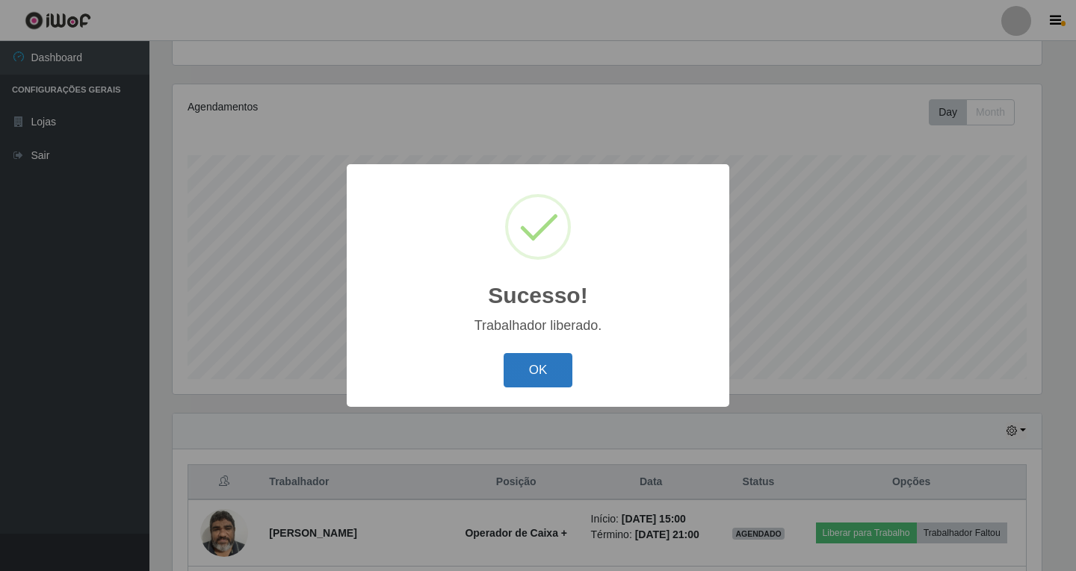
click at [522, 376] on button "OK" at bounding box center [537, 370] width 69 height 35
